Goal: Information Seeking & Learning: Compare options

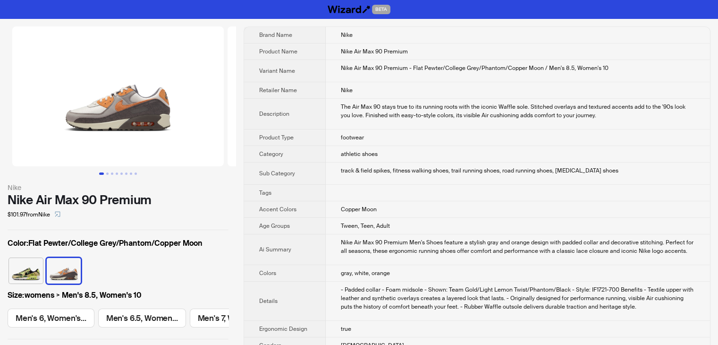
scroll to position [0, 438]
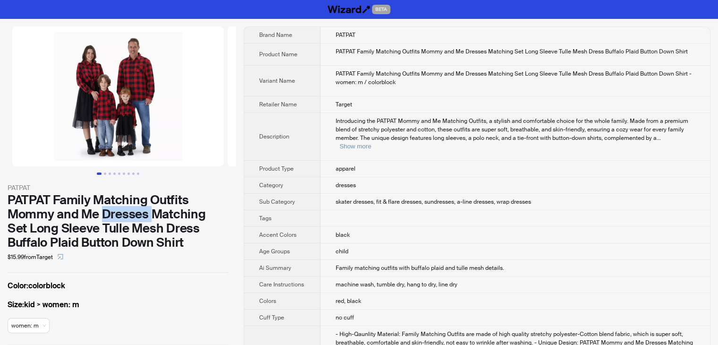
drag, startPoint x: 102, startPoint y: 214, endPoint x: 151, endPoint y: 215, distance: 49.1
click at [151, 215] on div "PATPAT Family Matching Outfits Mommy and Me Dresses Matching Set Long Sleeve Tu…" at bounding box center [118, 221] width 221 height 57
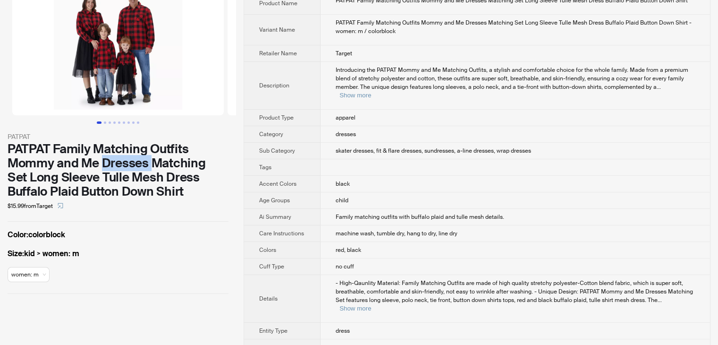
scroll to position [47, 0]
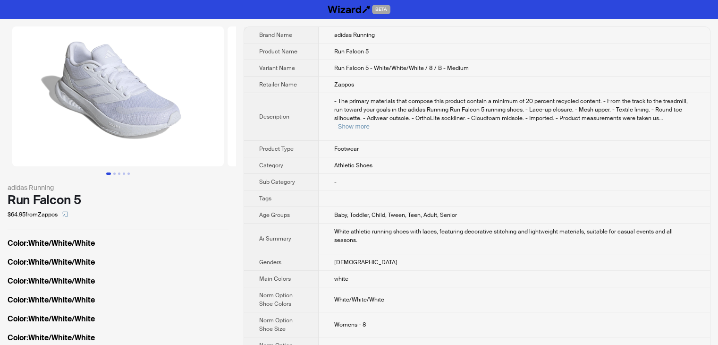
scroll to position [0, 83]
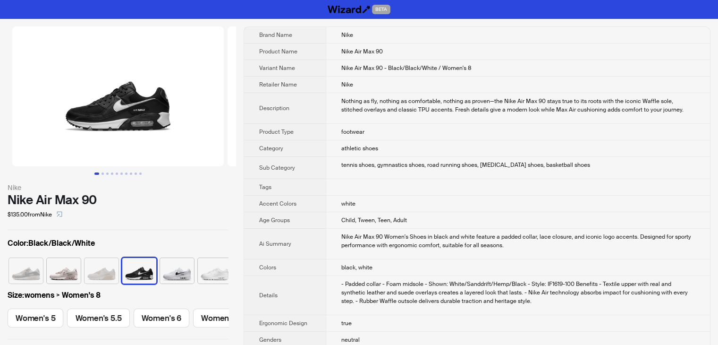
scroll to position [0, 43]
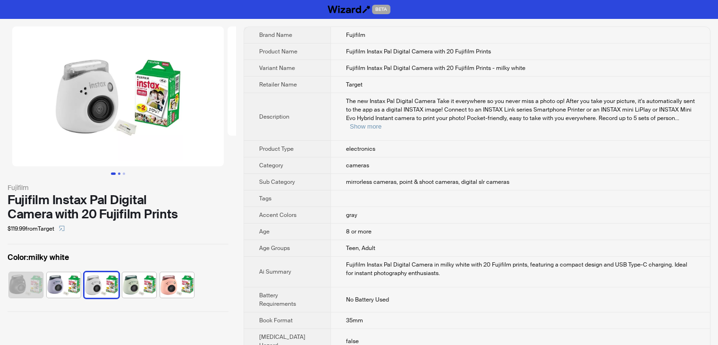
click at [119, 173] on button "Go to slide 2" at bounding box center [119, 173] width 2 height 2
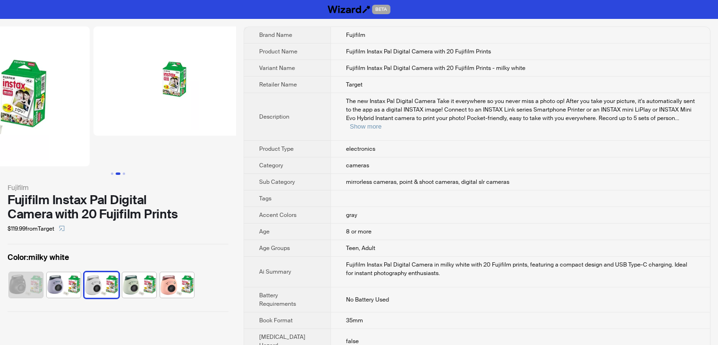
scroll to position [0, 192]
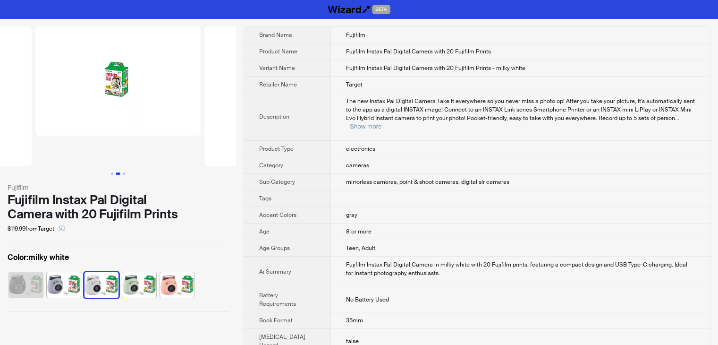
click at [127, 173] on ul at bounding box center [118, 173] width 236 height 2
click at [123, 172] on button "Go to slide 3" at bounding box center [124, 173] width 2 height 2
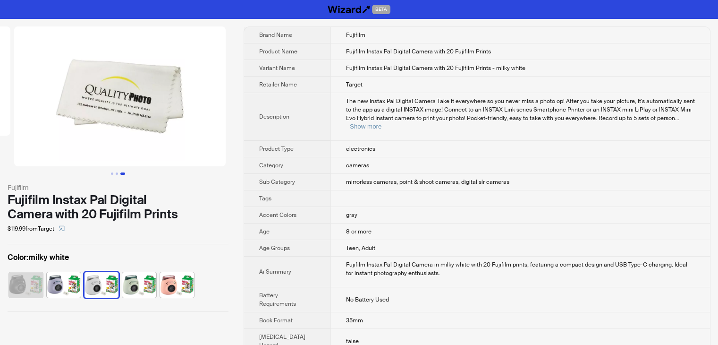
scroll to position [0, 384]
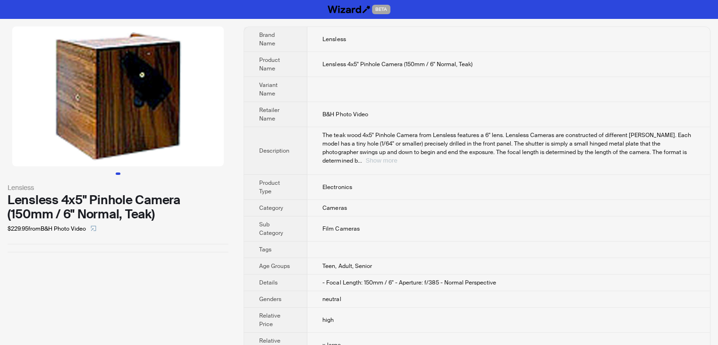
click at [397, 157] on button "Show more" at bounding box center [381, 160] width 32 height 7
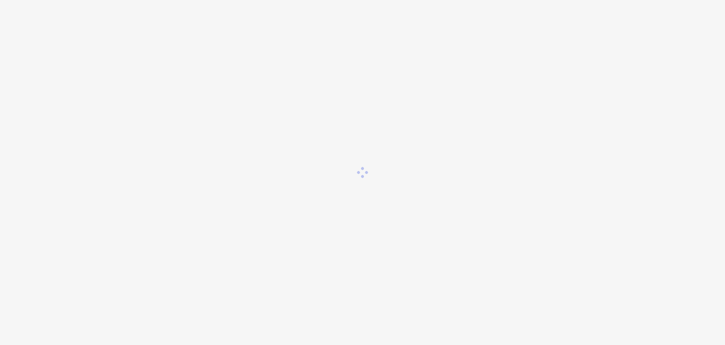
click at [638, 156] on div at bounding box center [362, 172] width 725 height 345
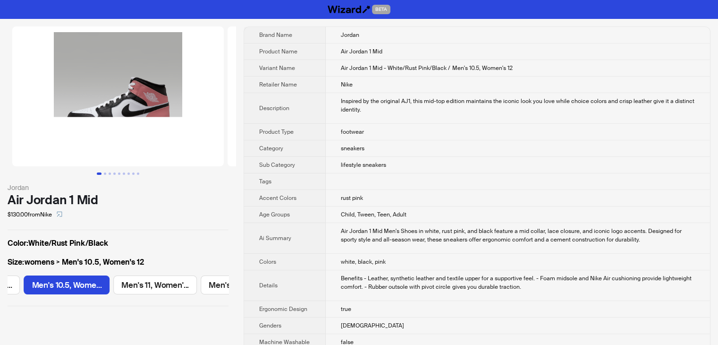
scroll to position [0, 620]
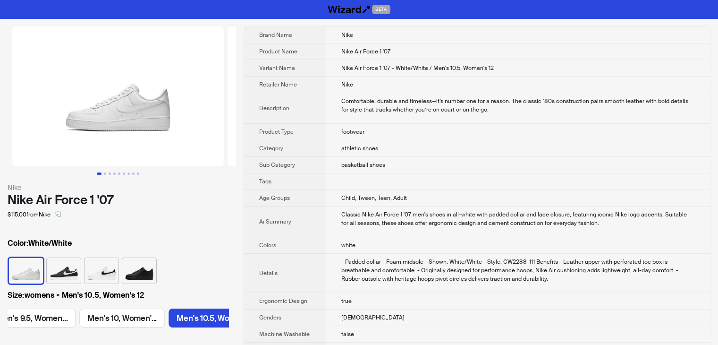
scroll to position [0, 1256]
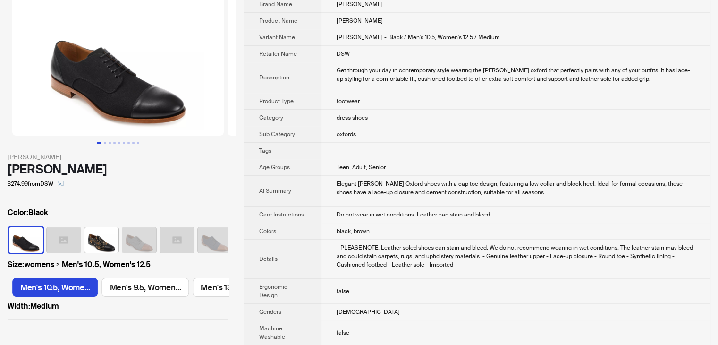
scroll to position [47, 0]
